Goal: Task Accomplishment & Management: Manage account settings

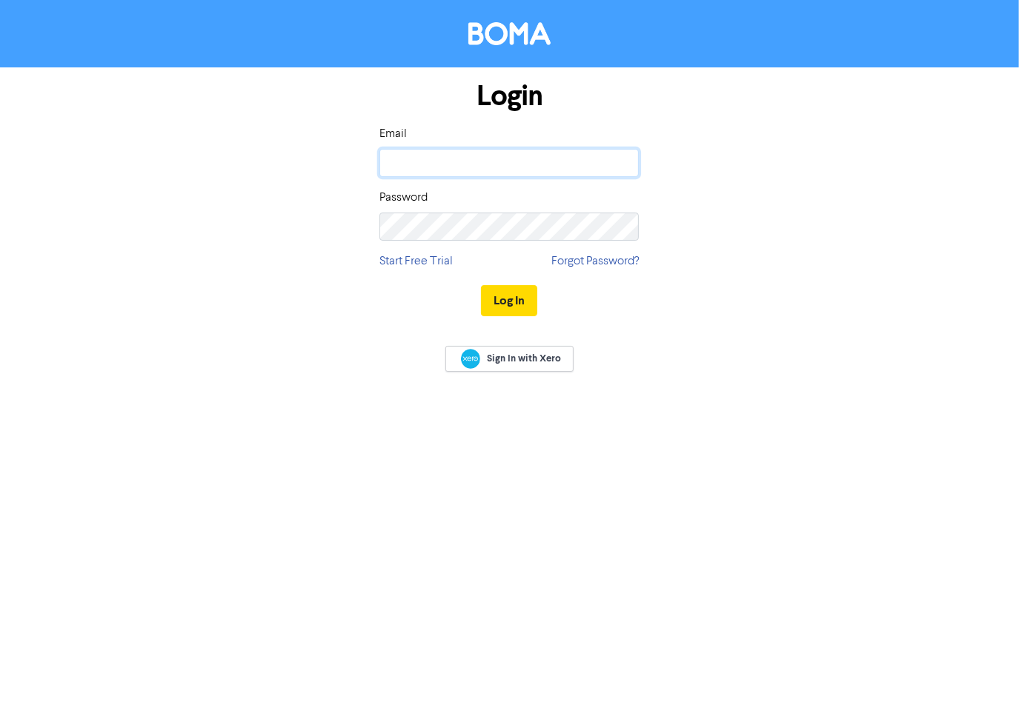
type input "[PERSON_NAME][EMAIL_ADDRESS][DOMAIN_NAME]"
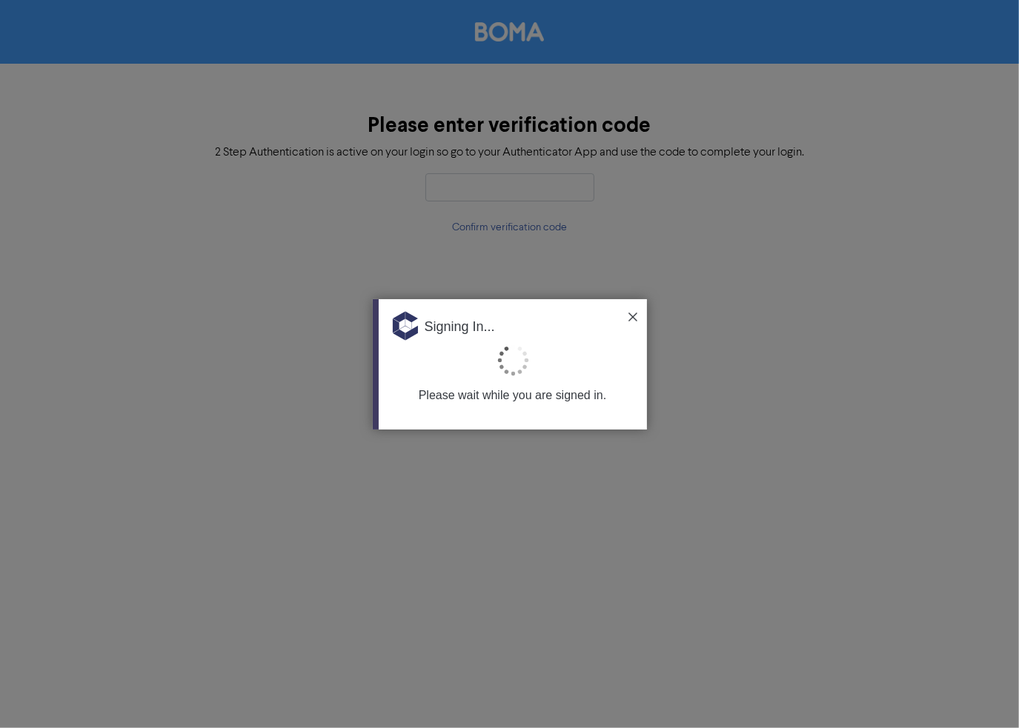
drag, startPoint x: 623, startPoint y: 317, endPoint x: 631, endPoint y: 319, distance: 7.7
click at [624, 318] on div "Signing In..." at bounding box center [513, 321] width 268 height 44
drag, startPoint x: 631, startPoint y: 319, endPoint x: 617, endPoint y: 311, distance: 16.7
click at [631, 319] on img at bounding box center [632, 317] width 9 height 9
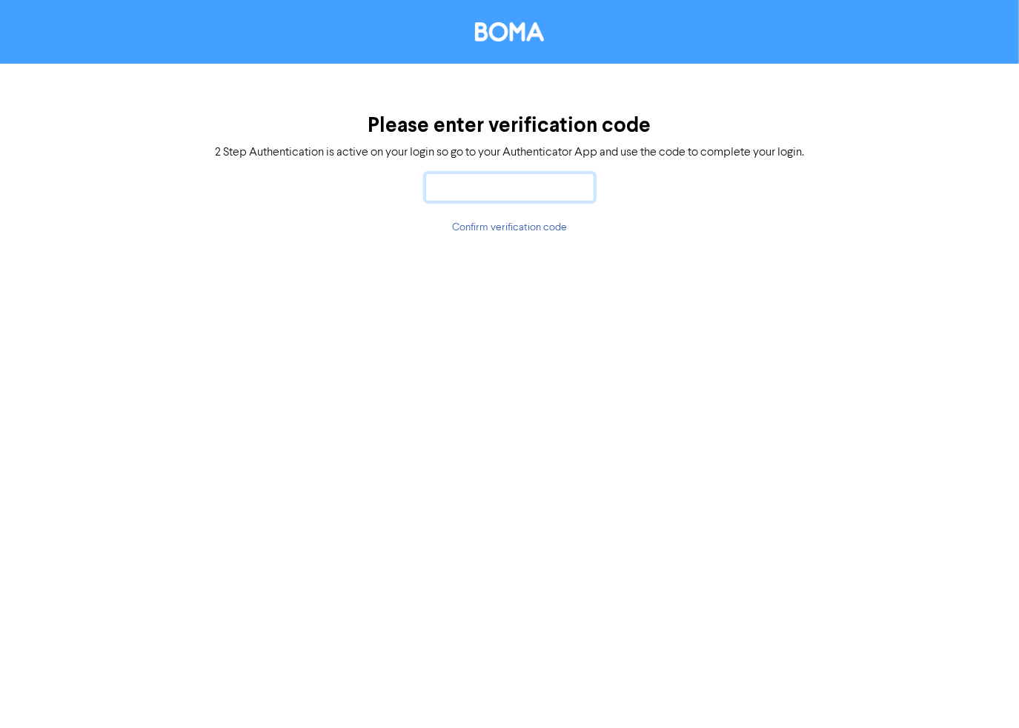
click at [483, 192] on input "text" at bounding box center [509, 187] width 169 height 28
type input "612763"
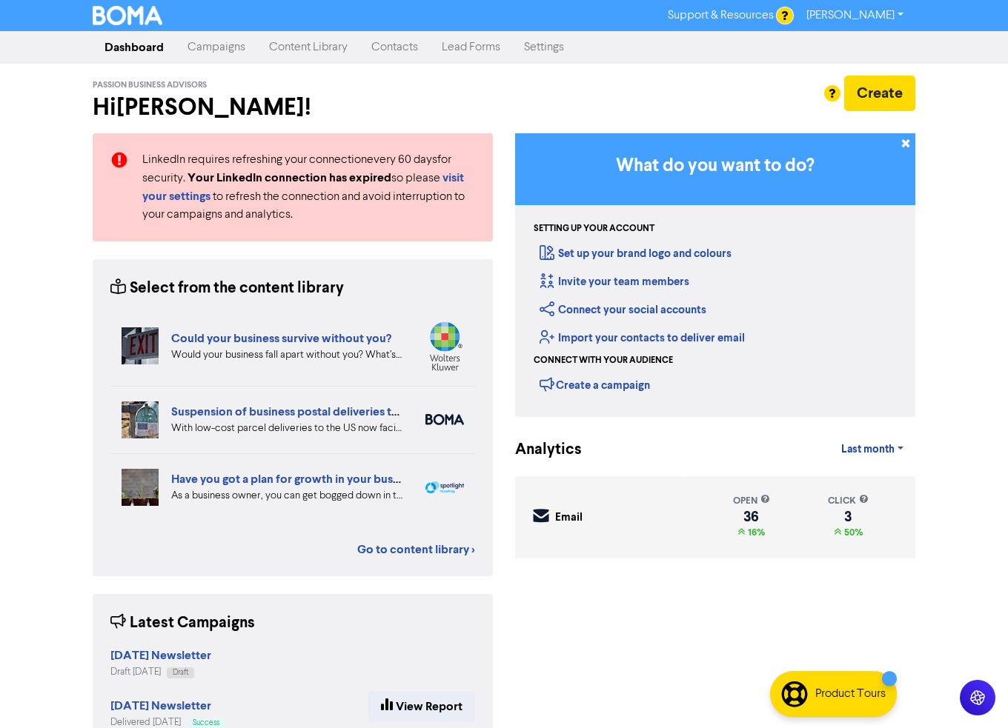
scroll to position [1, 0]
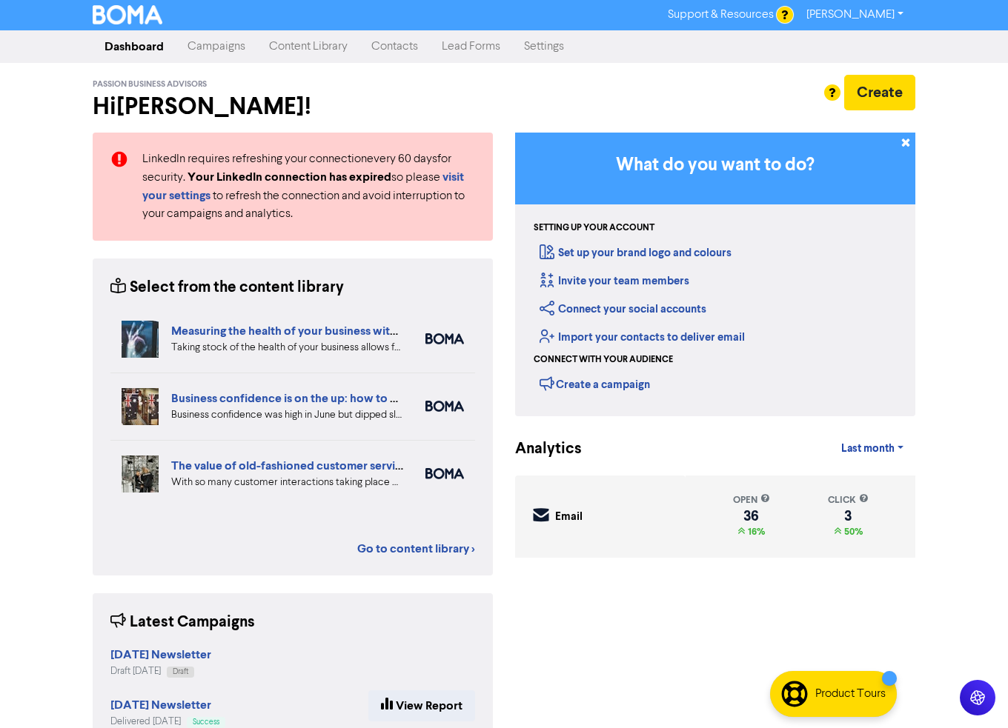
click at [415, 45] on link "Contacts" at bounding box center [394, 47] width 70 height 30
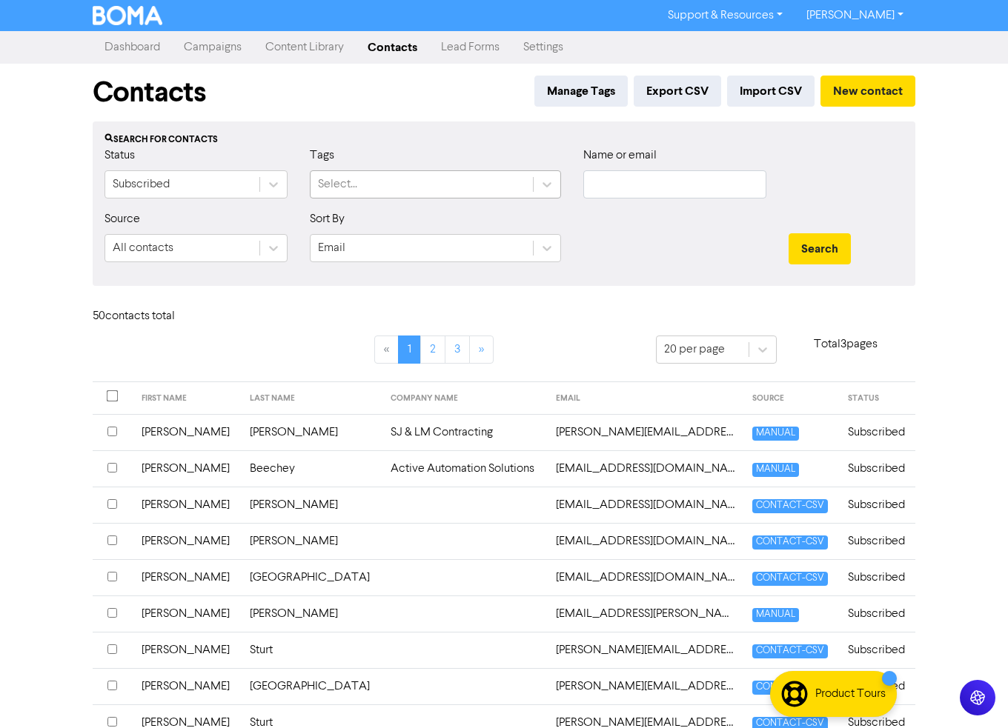
click at [401, 189] on div "Select..." at bounding box center [422, 184] width 222 height 27
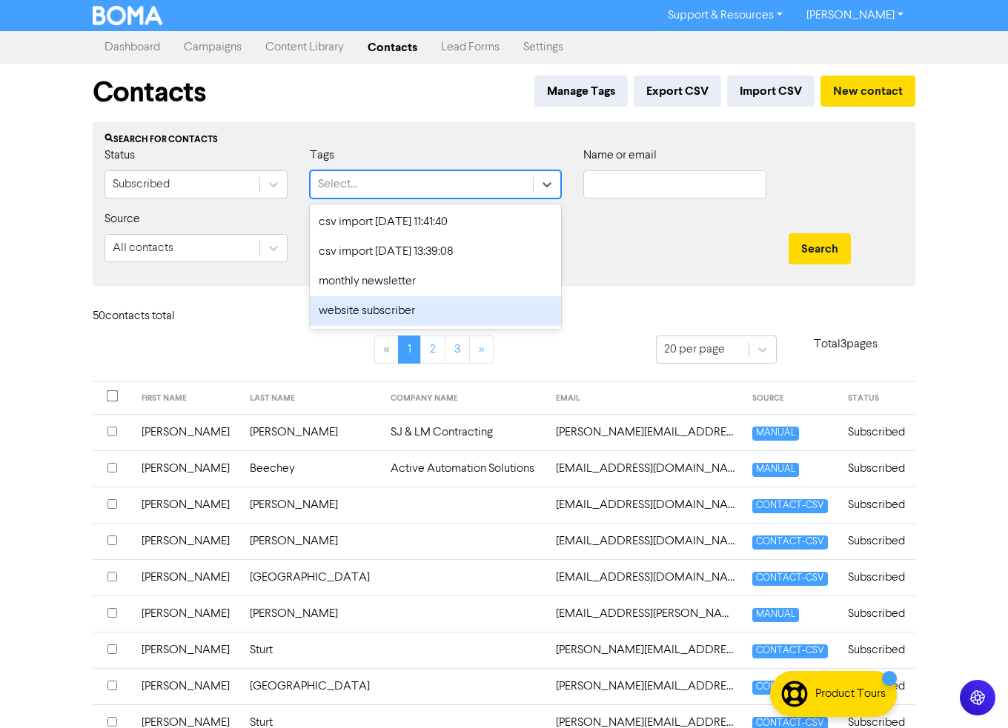
click at [477, 308] on div "website subscriber" at bounding box center [435, 311] width 251 height 30
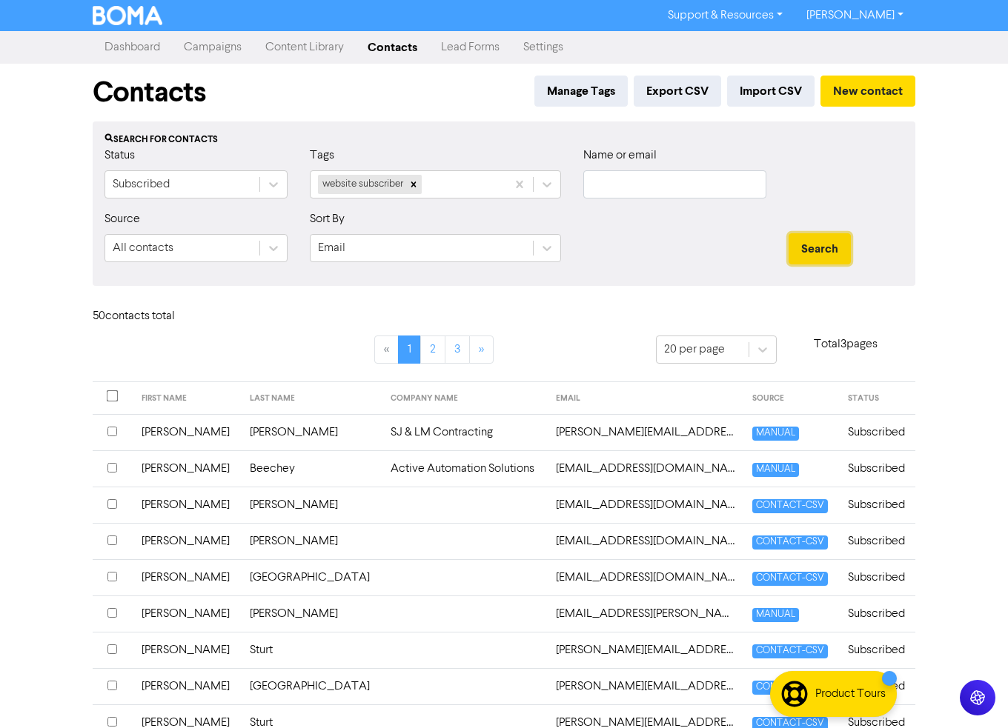
click at [809, 257] on button "Search" at bounding box center [819, 248] width 62 height 31
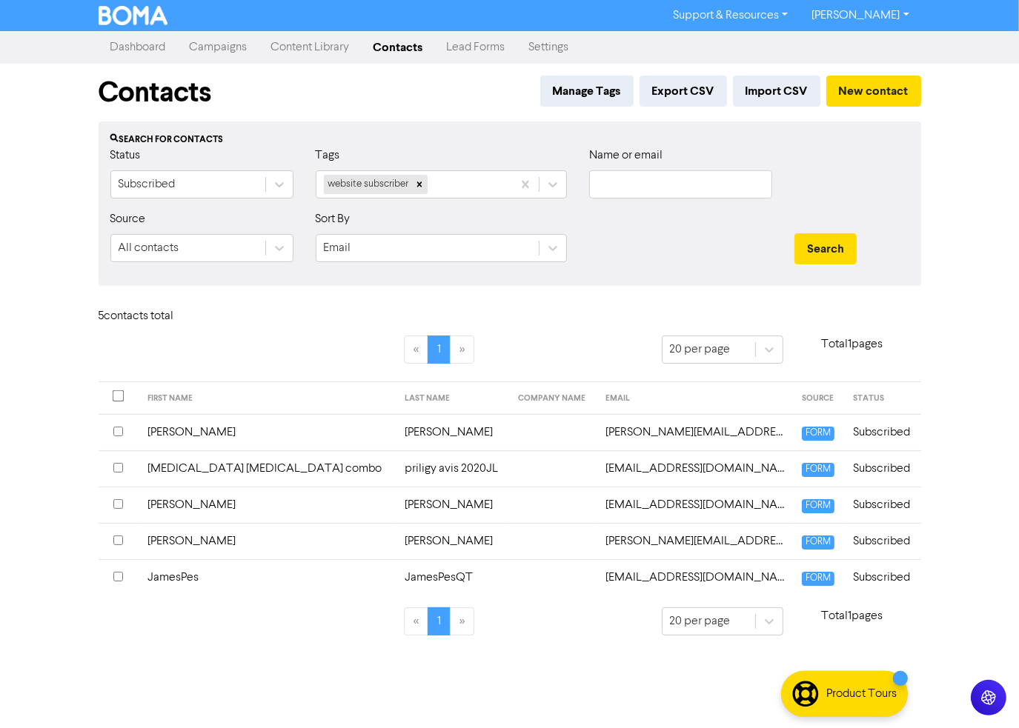
click at [113, 467] on input "checkbox" at bounding box center [118, 468] width 10 height 10
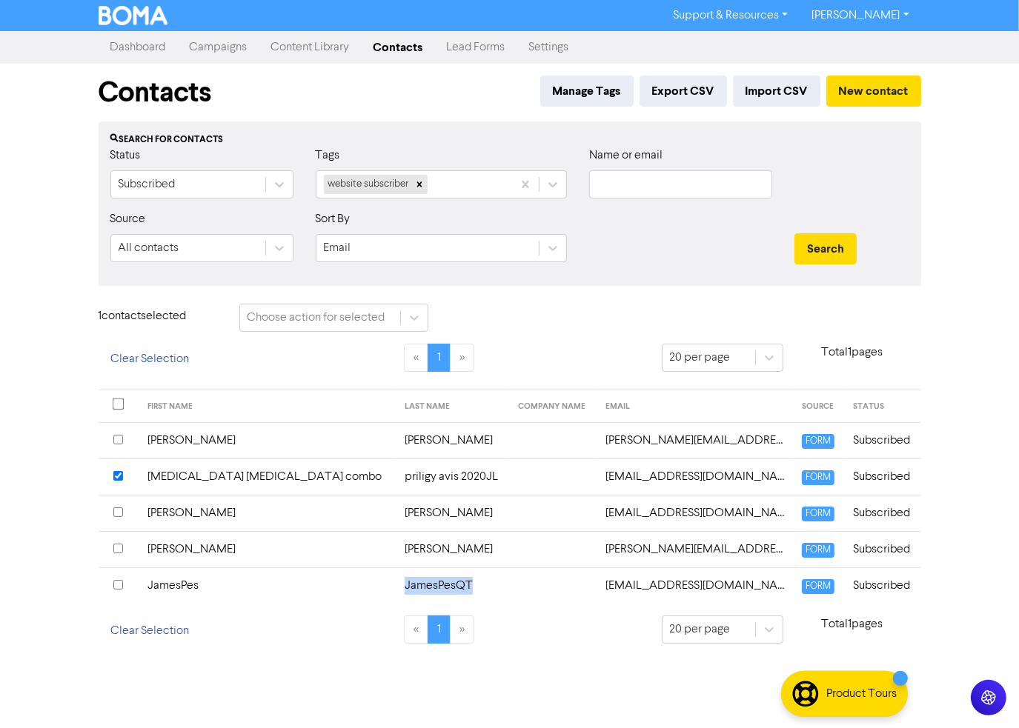
drag, startPoint x: 329, startPoint y: 586, endPoint x: 395, endPoint y: 586, distance: 66.0
click at [396, 586] on td "JamesPesQT" at bounding box center [452, 586] width 113 height 36
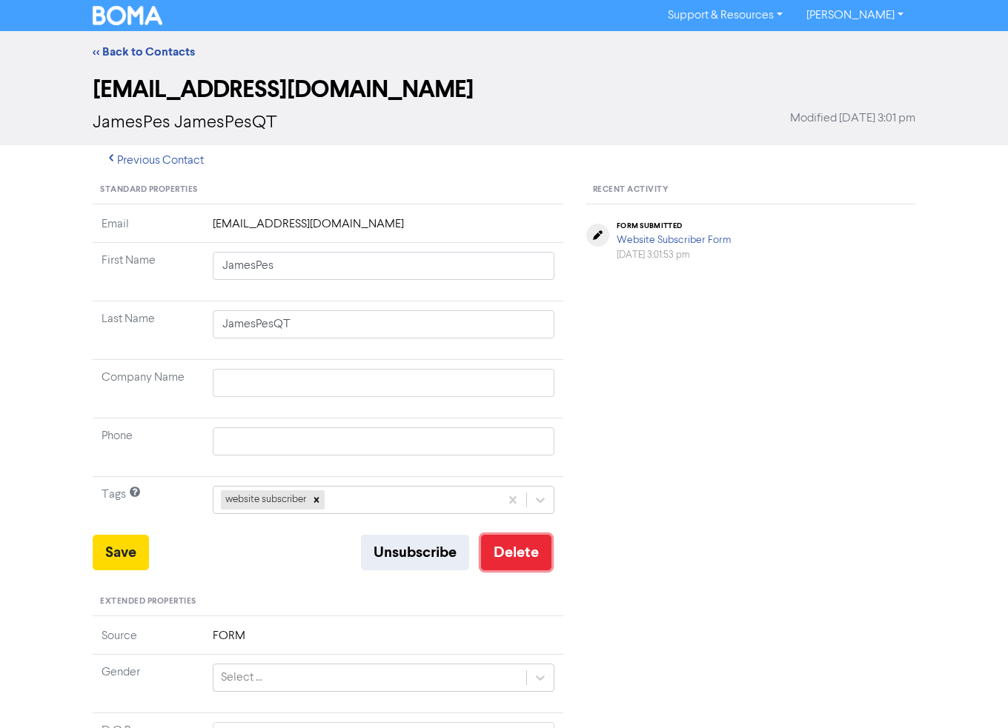
click at [506, 557] on button "Delete" at bounding box center [516, 553] width 70 height 36
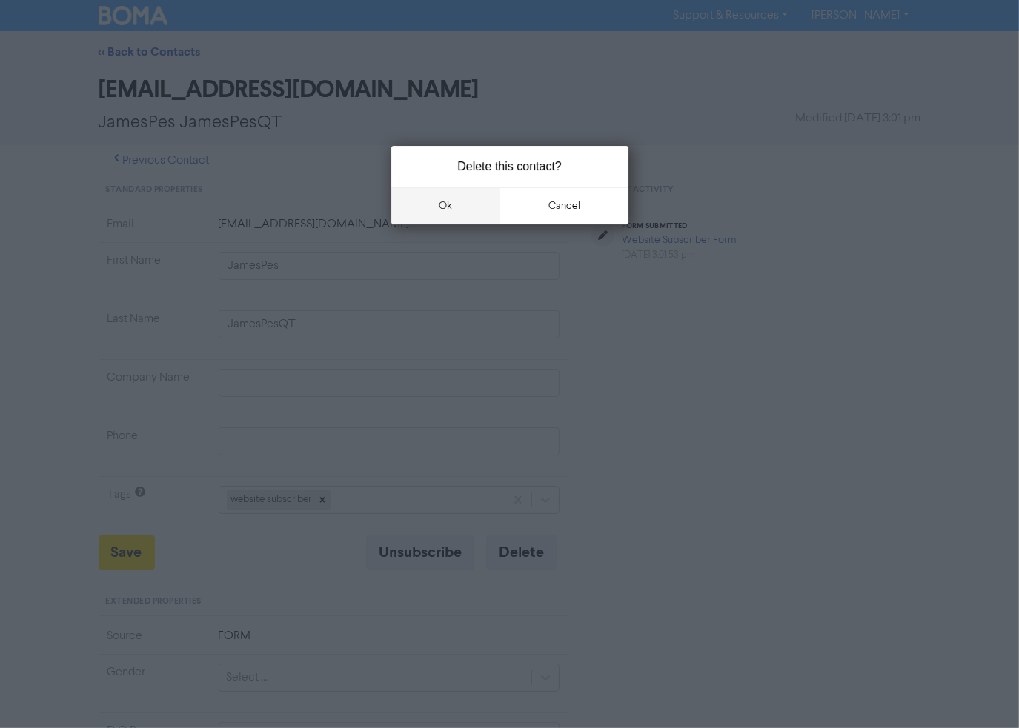
click at [456, 209] on button "ok" at bounding box center [446, 205] width 110 height 37
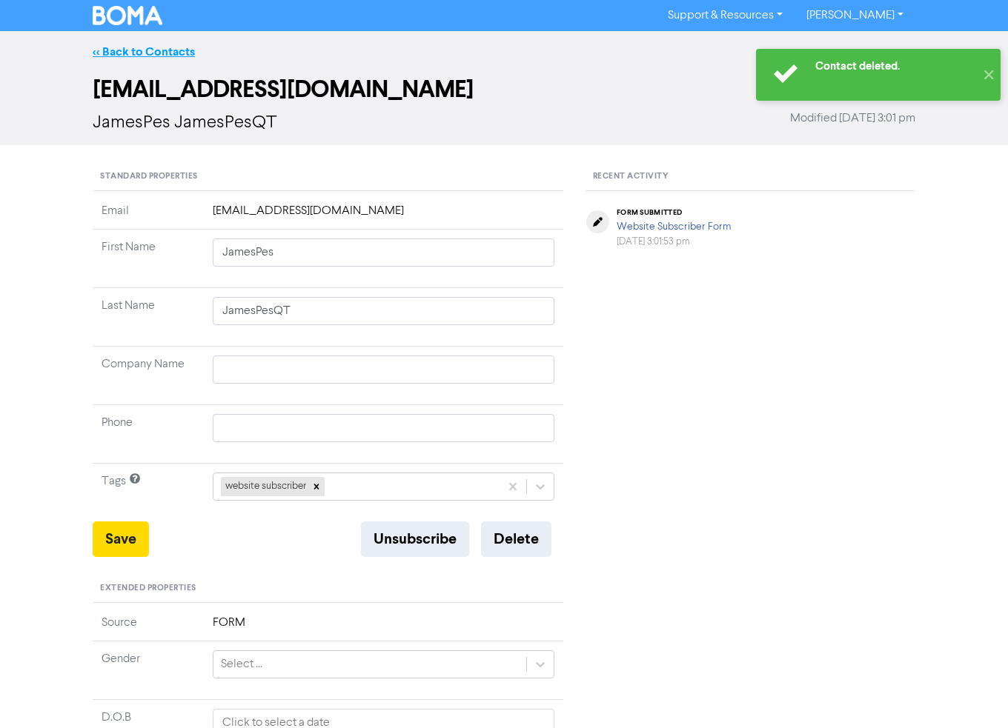
click at [167, 51] on link "<< Back to Contacts" at bounding box center [144, 51] width 102 height 15
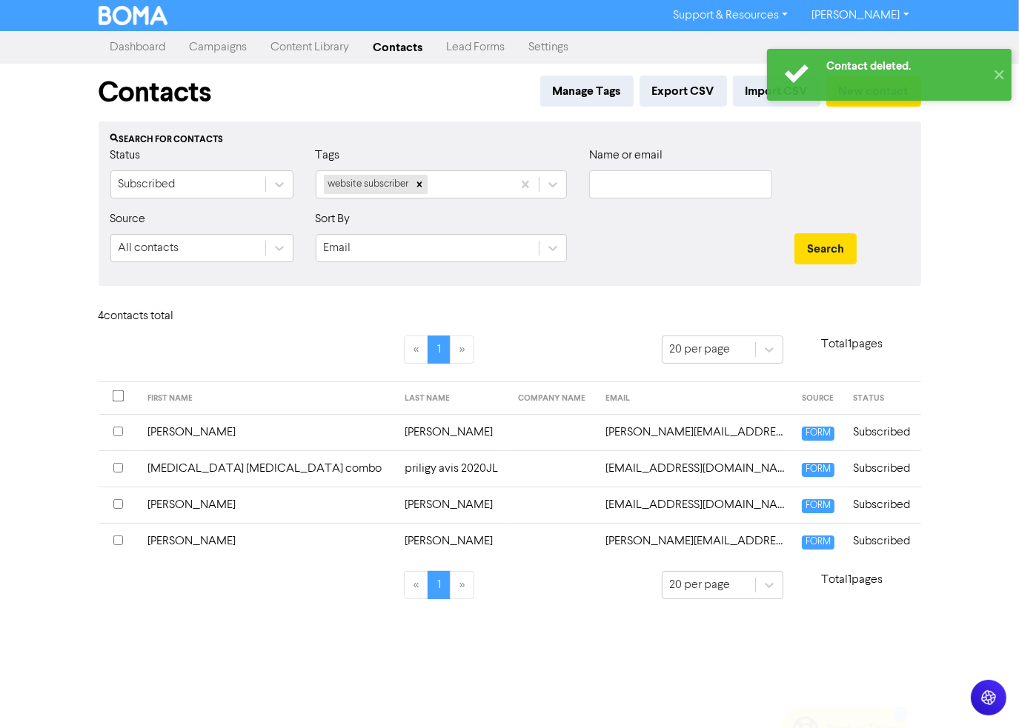
click at [117, 466] on input "checkbox" at bounding box center [118, 468] width 10 height 10
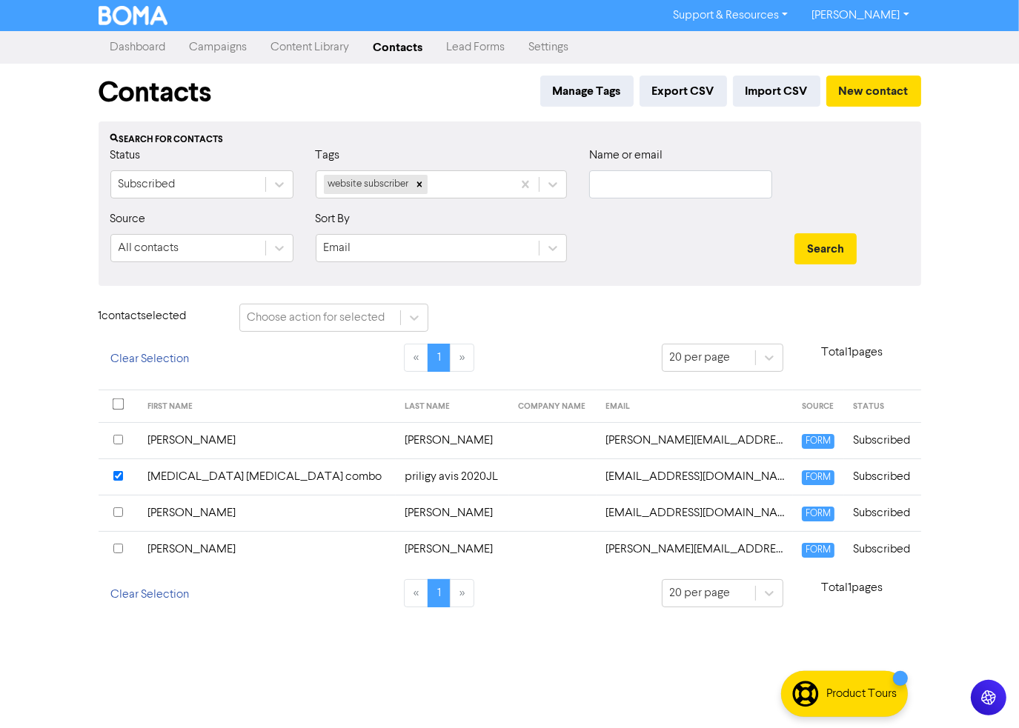
click at [167, 475] on td "[MEDICAL_DATA] [MEDICAL_DATA] combo" at bounding box center [268, 477] width 258 height 36
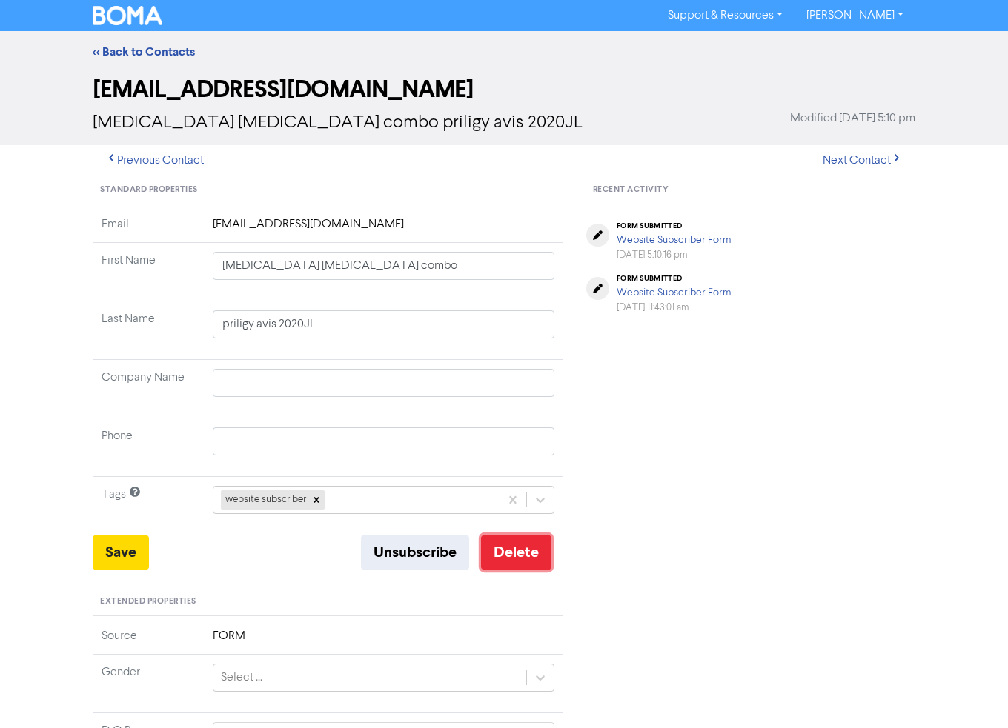
click at [507, 548] on button "Delete" at bounding box center [516, 553] width 70 height 36
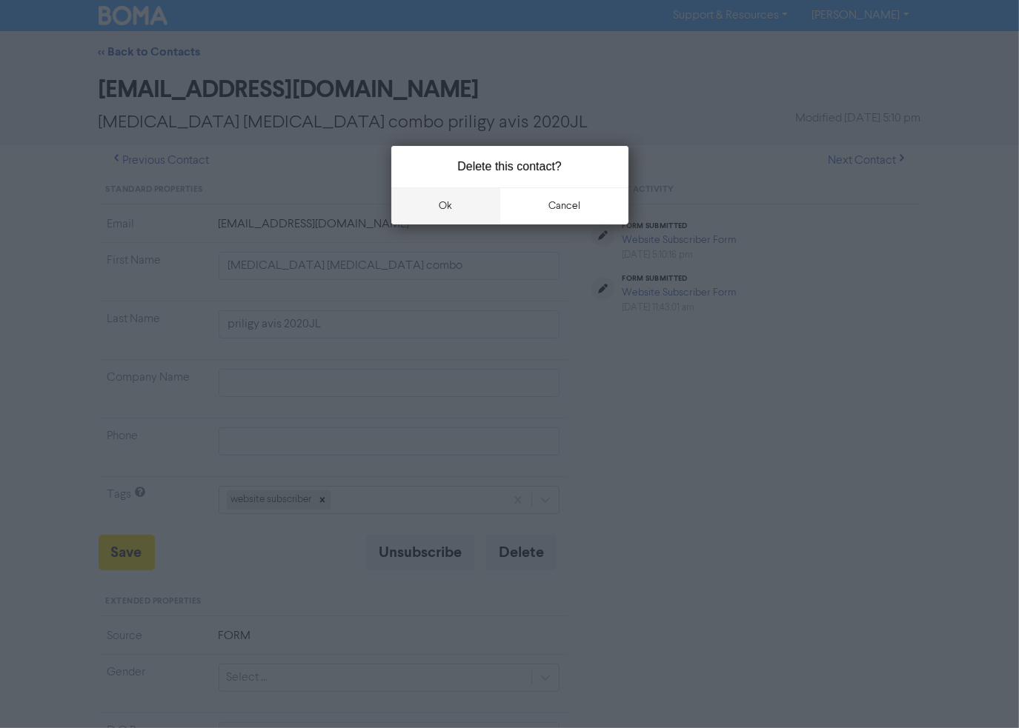
click at [452, 200] on button "ok" at bounding box center [446, 205] width 110 height 37
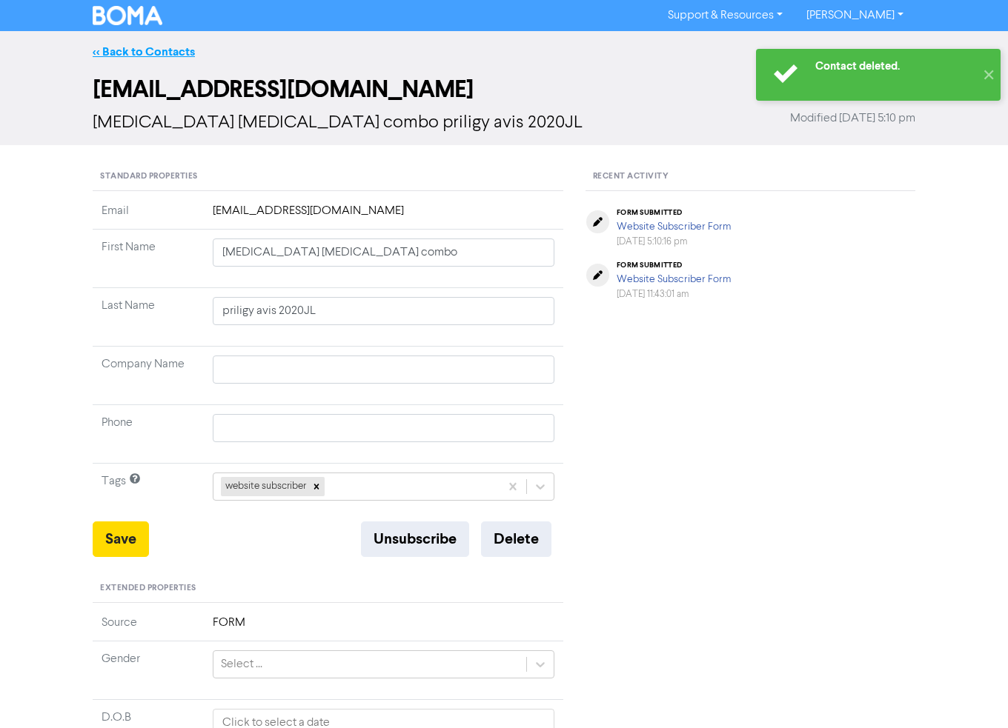
click at [132, 52] on link "<< Back to Contacts" at bounding box center [144, 51] width 102 height 15
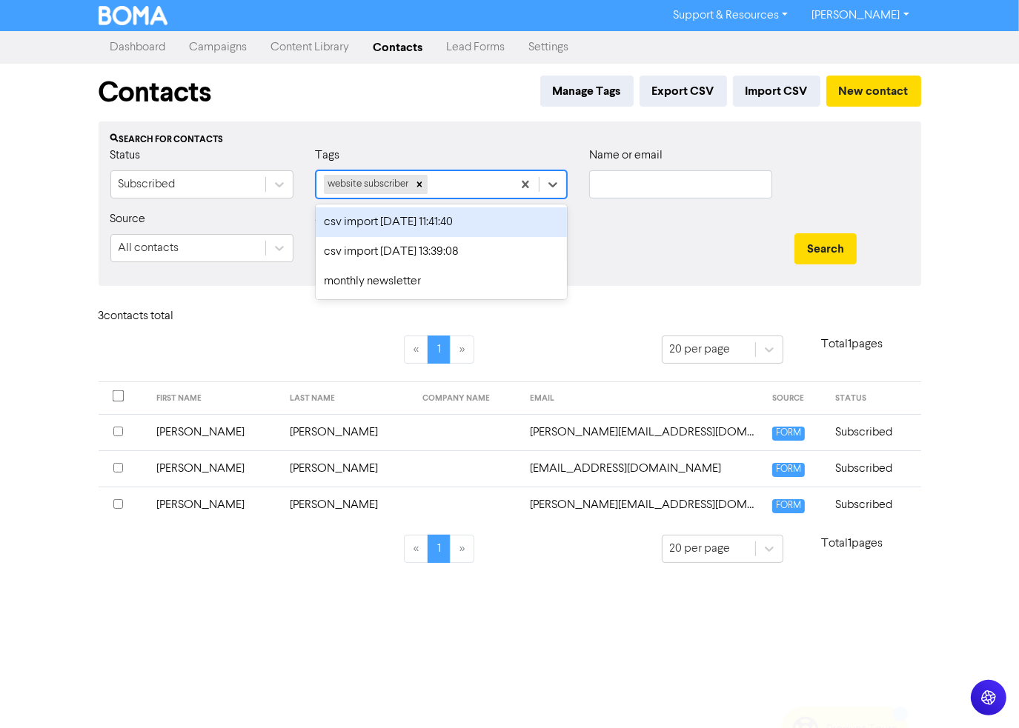
click at [507, 187] on div "website subscriber" at bounding box center [414, 184] width 196 height 27
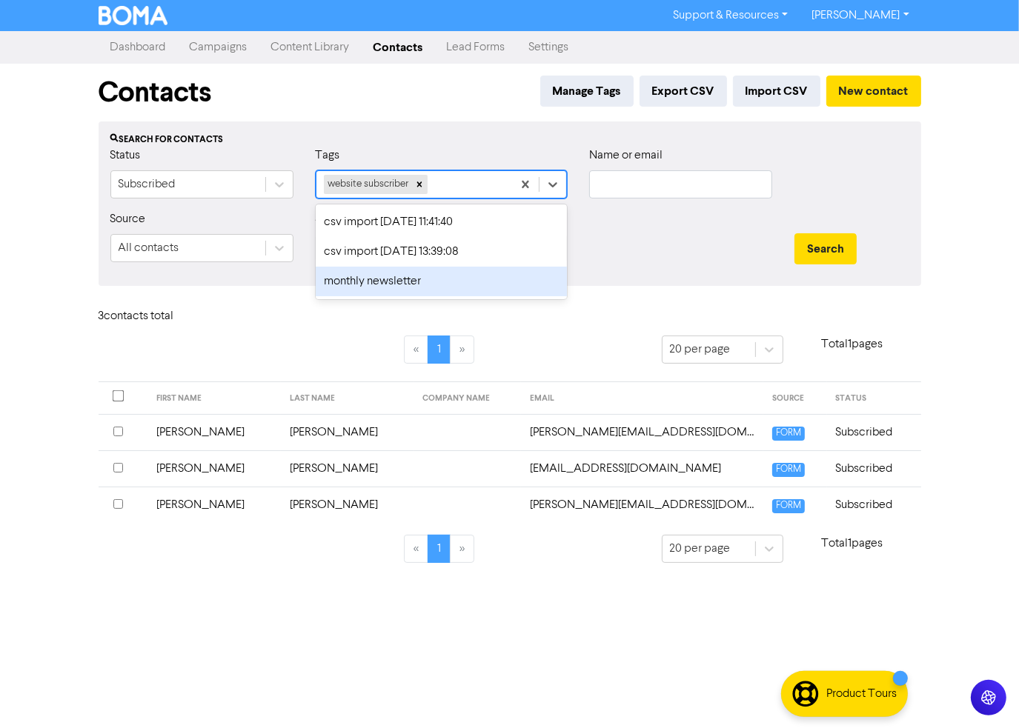
click at [426, 280] on div "monthly newsletter" at bounding box center [441, 282] width 251 height 30
